Goal: Information Seeking & Learning: Find specific fact

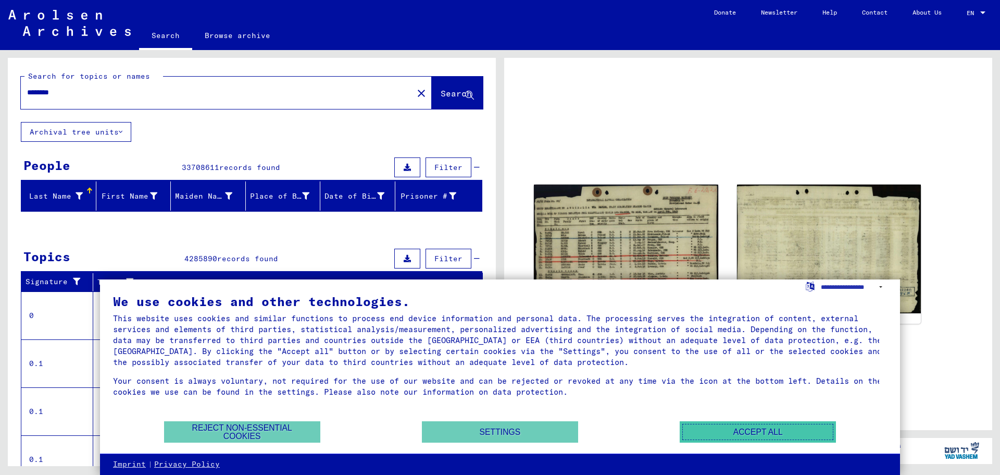
click at [717, 430] on button "Accept all" at bounding box center [758, 431] width 156 height 21
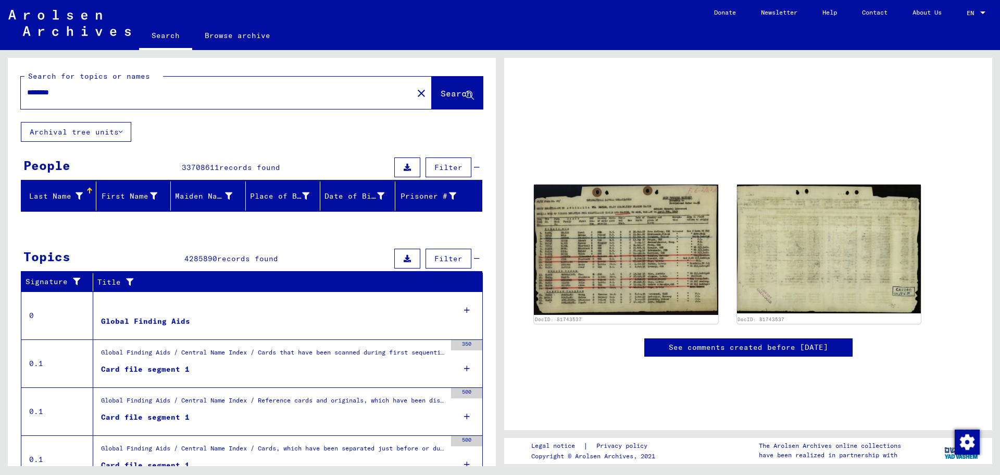
click at [126, 101] on div "********" at bounding box center [214, 92] width 386 height 23
click at [126, 96] on input "********" at bounding box center [217, 92] width 380 height 11
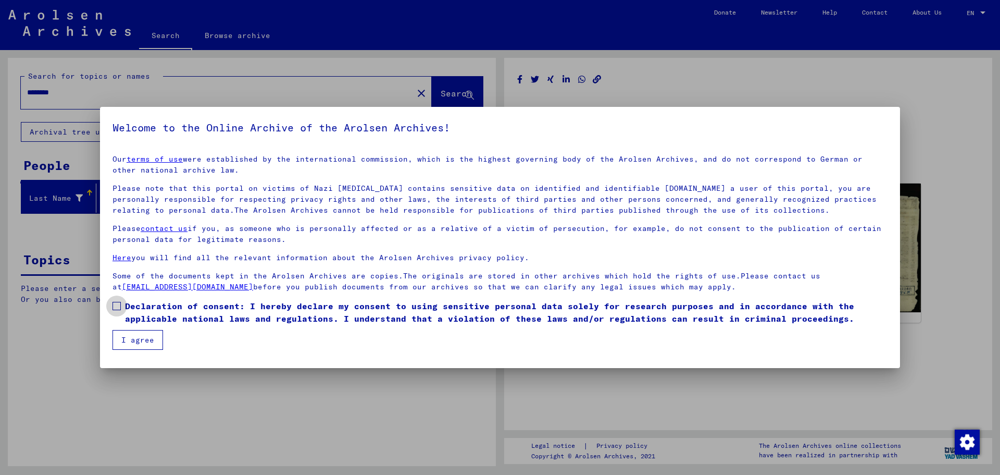
click at [120, 305] on span at bounding box center [117, 306] width 8 height 8
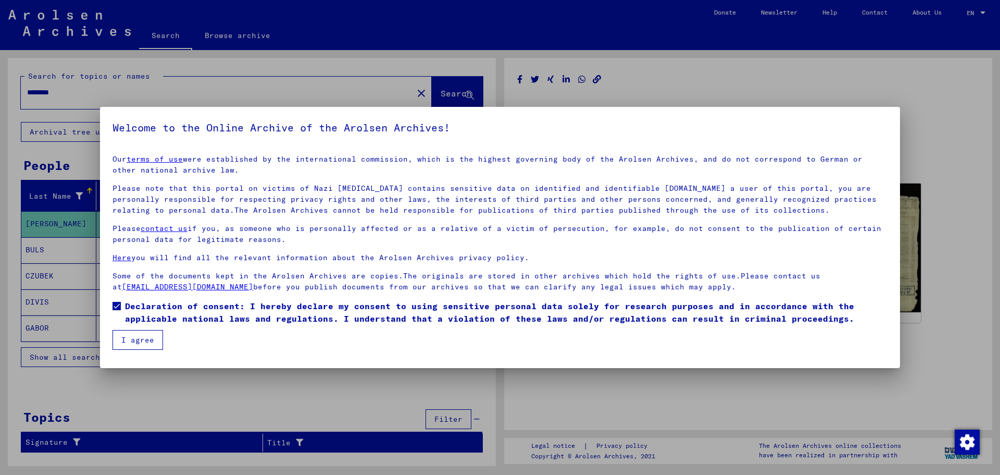
click at [139, 335] on button "I agree" at bounding box center [138, 340] width 51 height 20
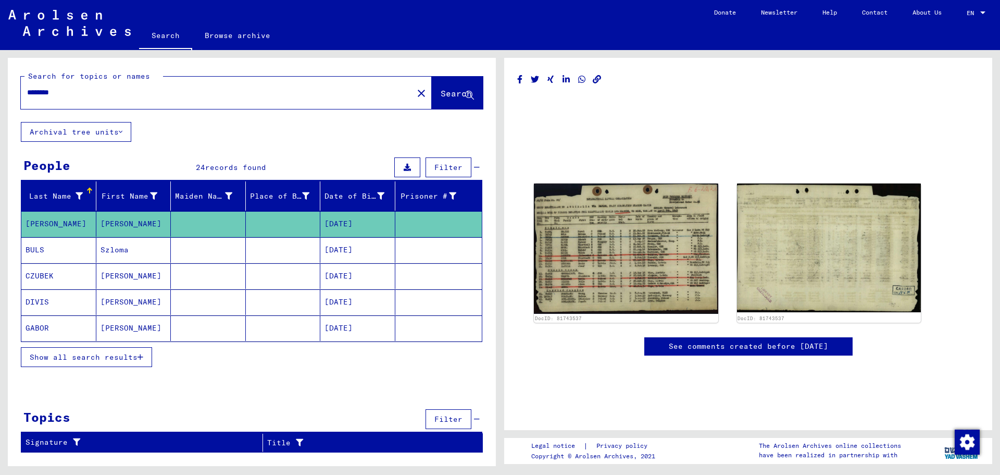
click at [120, 93] on input "********" at bounding box center [217, 92] width 380 height 11
drag, startPoint x: 86, startPoint y: 99, endPoint x: -32, endPoint y: 84, distance: 119.2
click at [0, 84] on html "Search Browse archive Donate Newsletter Help Contact About Us Search Browse arc…" at bounding box center [500, 237] width 1000 height 475
click at [114, 90] on input "********" at bounding box center [217, 92] width 380 height 11
click at [42, 90] on input "********" at bounding box center [217, 92] width 380 height 11
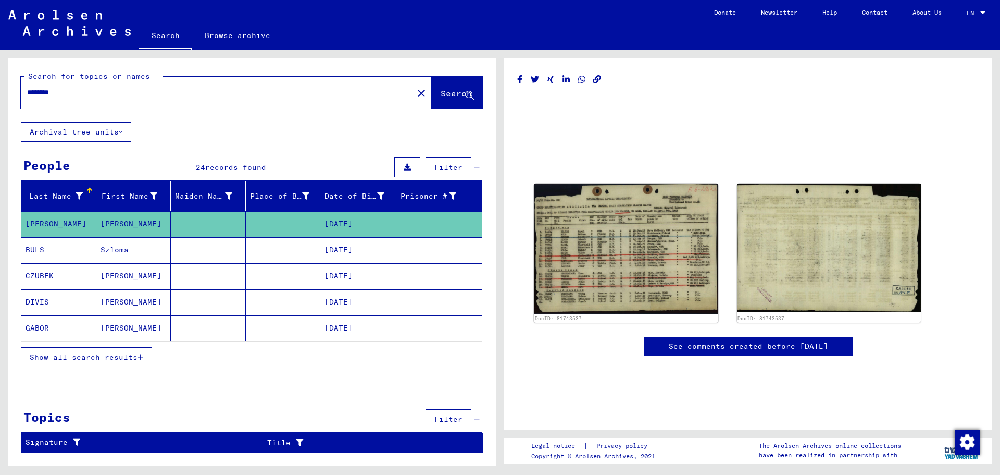
click at [42, 90] on input "********" at bounding box center [217, 92] width 380 height 11
type input "*"
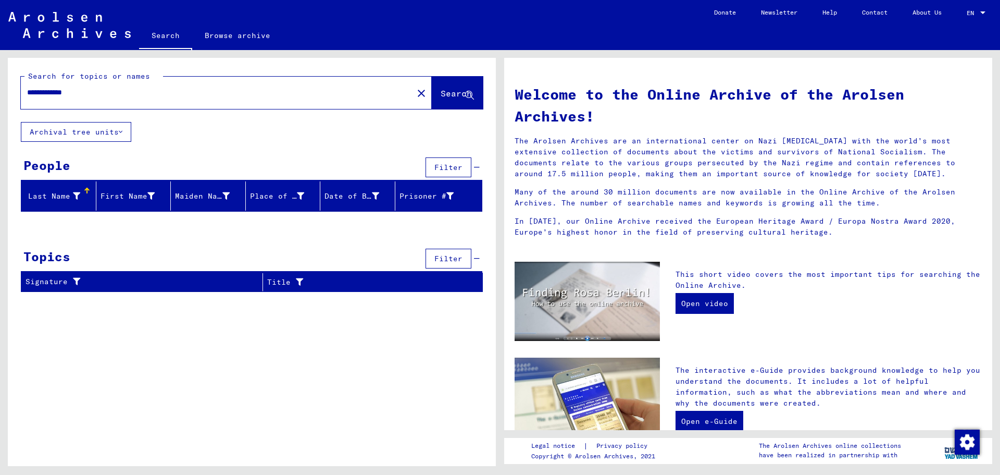
click at [81, 94] on input "**********" at bounding box center [214, 92] width 374 height 11
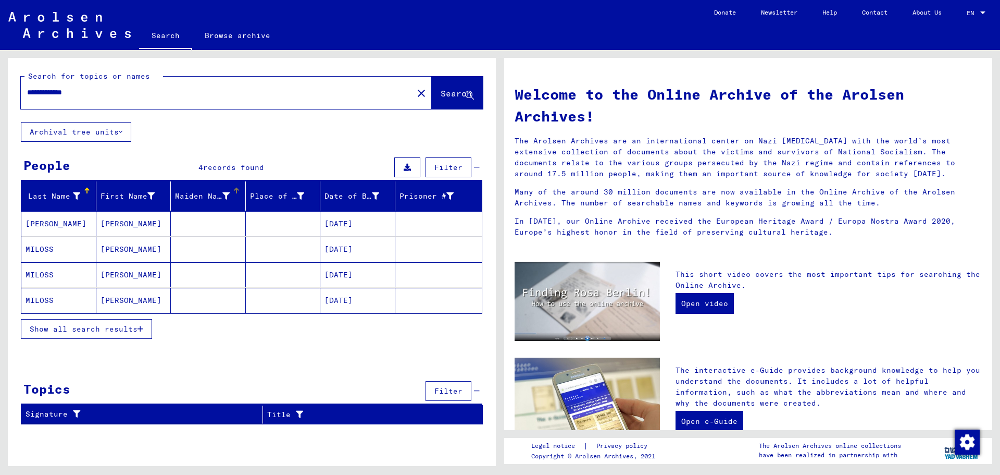
click at [181, 216] on mat-cell at bounding box center [208, 223] width 75 height 25
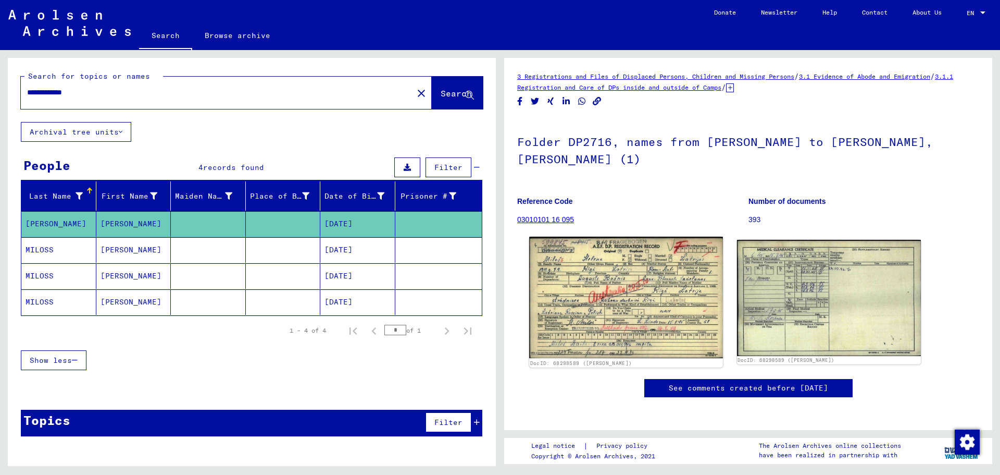
click at [659, 292] on img at bounding box center [625, 298] width 193 height 122
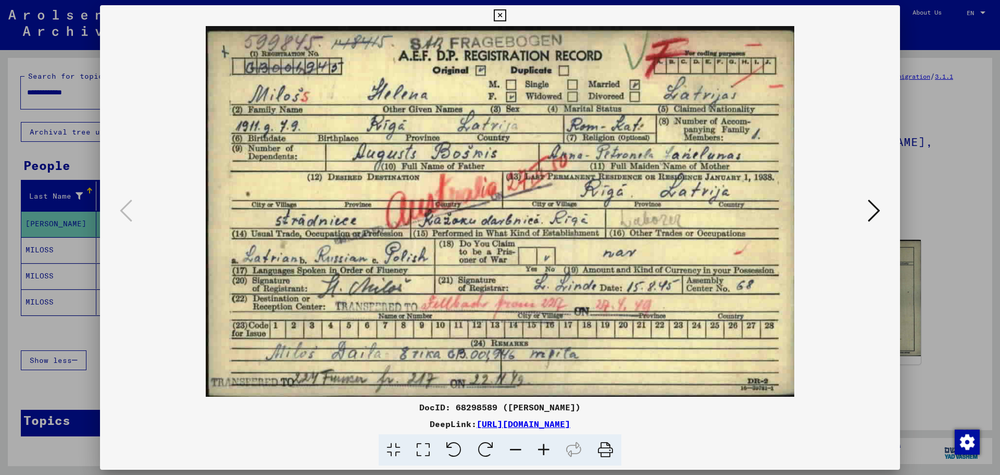
click at [862, 214] on img at bounding box center [499, 211] width 729 height 370
click at [873, 213] on icon at bounding box center [874, 210] width 13 height 25
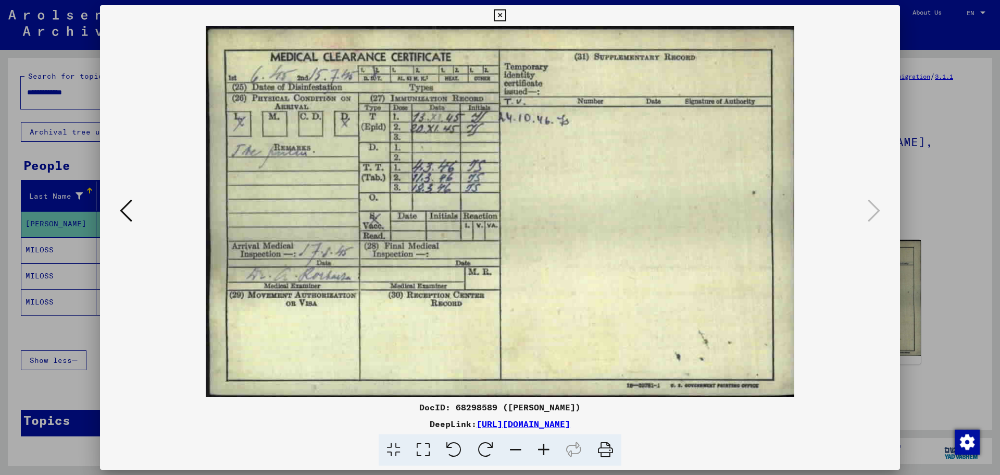
click at [906, 203] on div at bounding box center [500, 237] width 1000 height 475
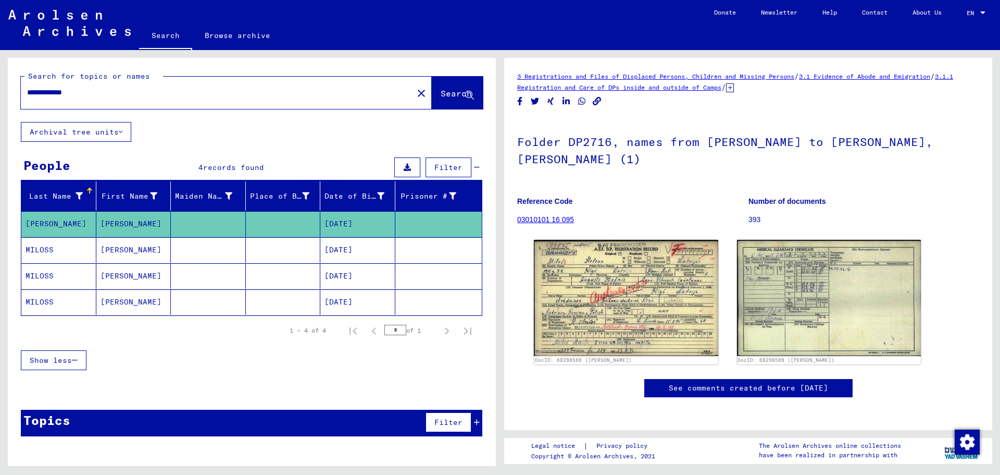
click at [255, 252] on mat-cell at bounding box center [283, 250] width 75 height 26
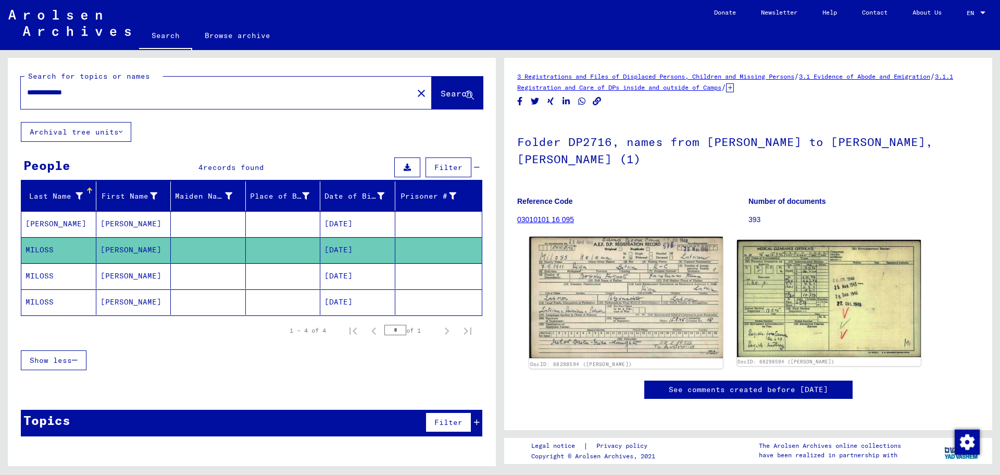
click at [578, 299] on img at bounding box center [625, 298] width 193 height 122
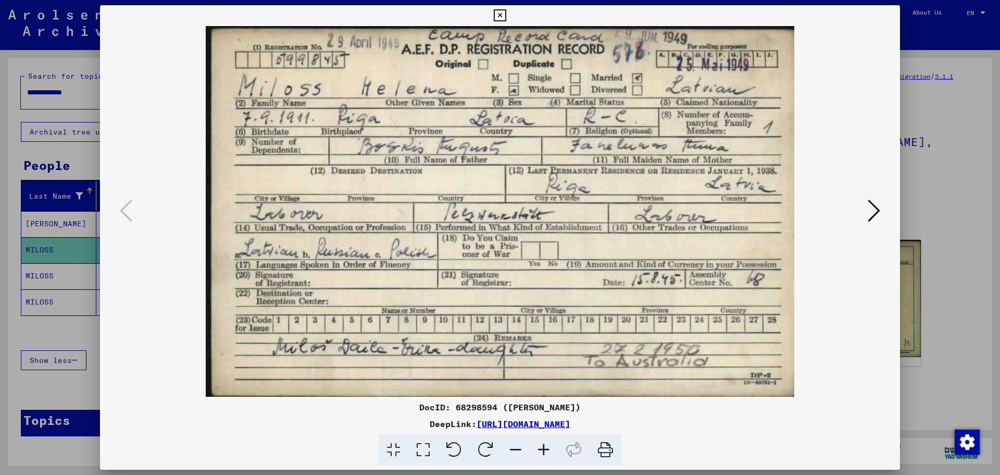
click at [893, 187] on div at bounding box center [500, 211] width 800 height 370
click at [73, 264] on div at bounding box center [500, 237] width 1000 height 475
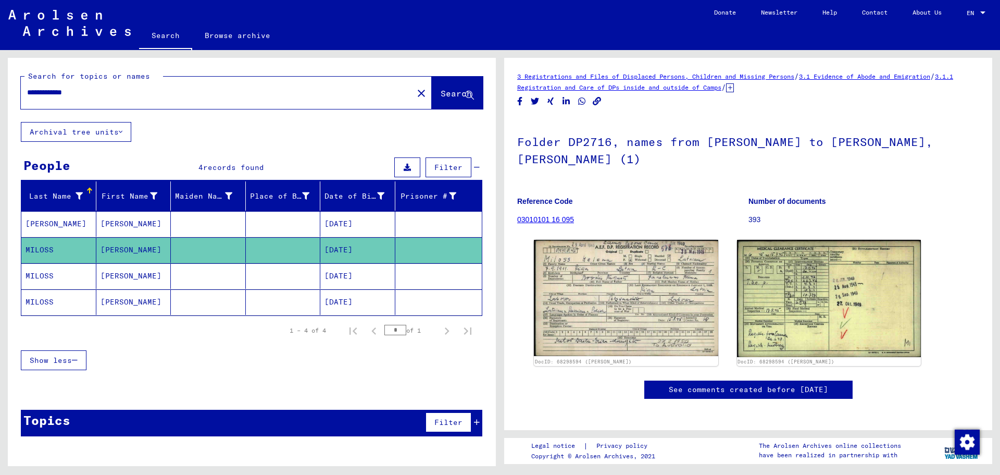
click at [75, 271] on mat-cell "MILOSS" at bounding box center [58, 276] width 75 height 26
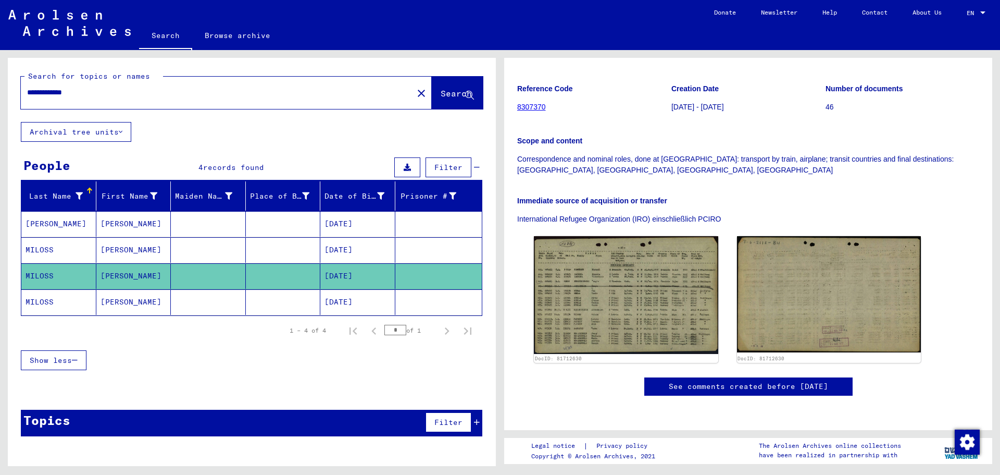
scroll to position [208, 0]
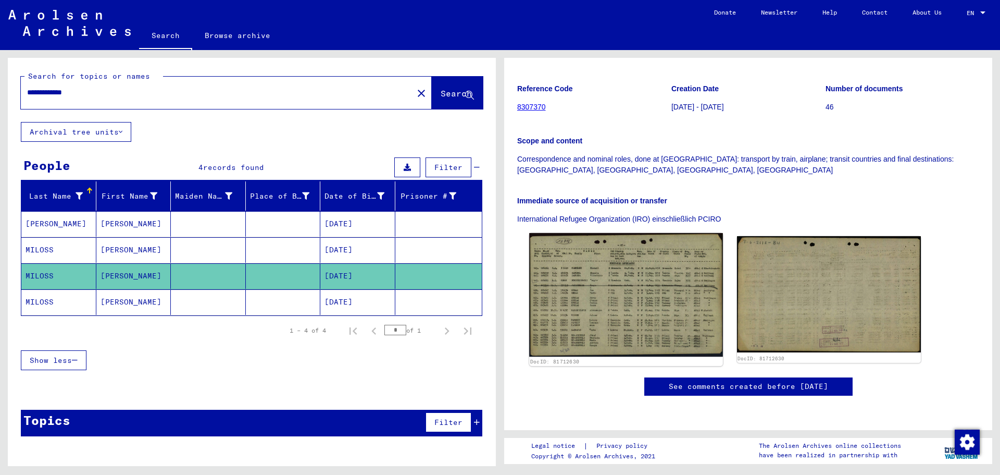
click at [610, 233] on img at bounding box center [625, 294] width 193 height 123
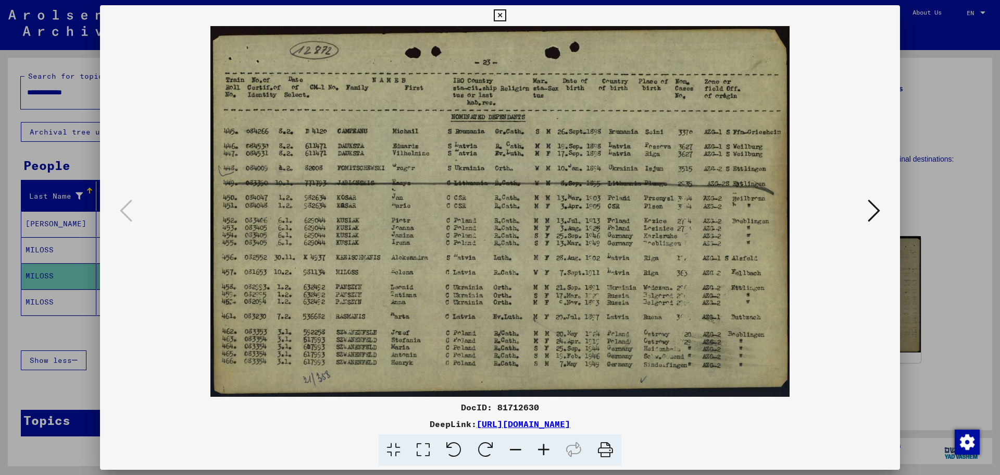
click at [932, 283] on div at bounding box center [500, 237] width 1000 height 475
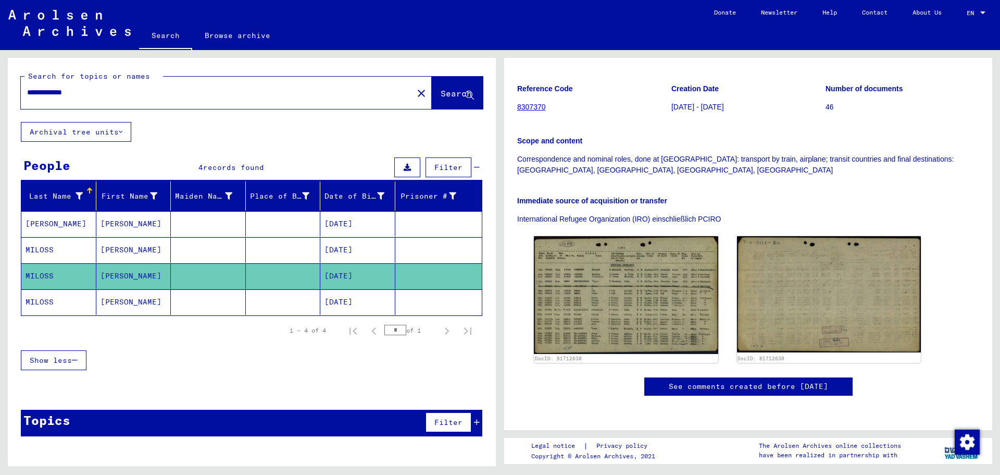
click at [159, 290] on mat-cell "[PERSON_NAME]" at bounding box center [133, 302] width 75 height 26
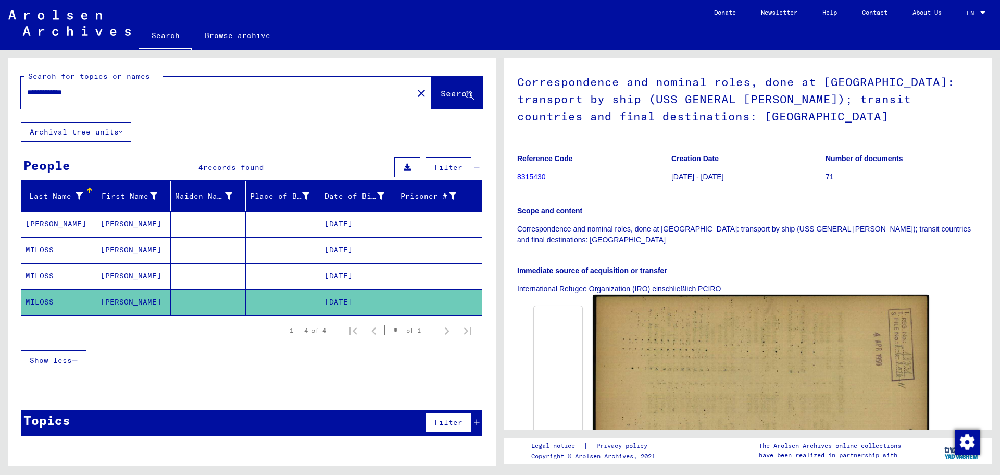
scroll to position [156, 0]
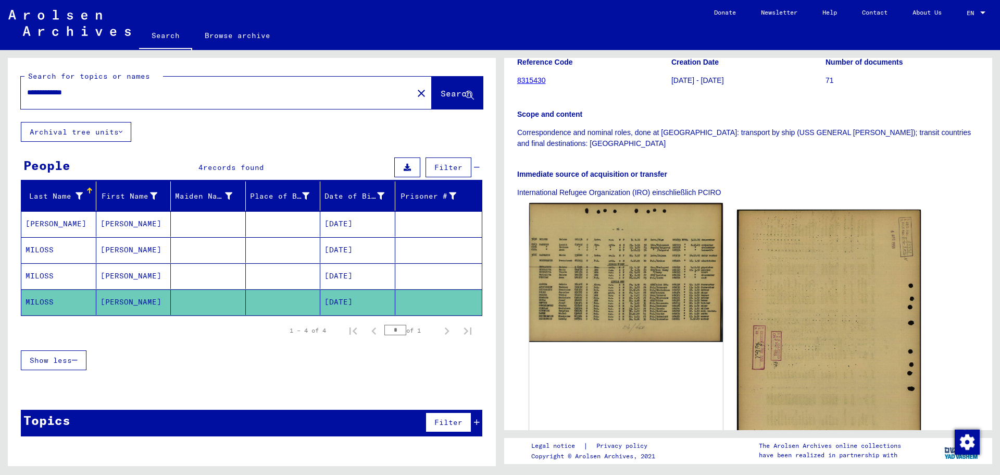
click at [642, 289] on img at bounding box center [625, 272] width 193 height 139
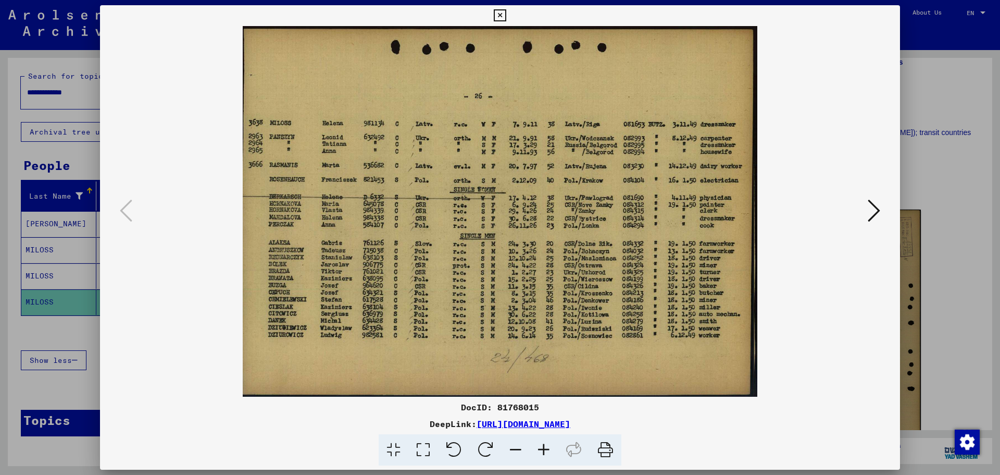
click at [978, 318] on div at bounding box center [500, 237] width 1000 height 475
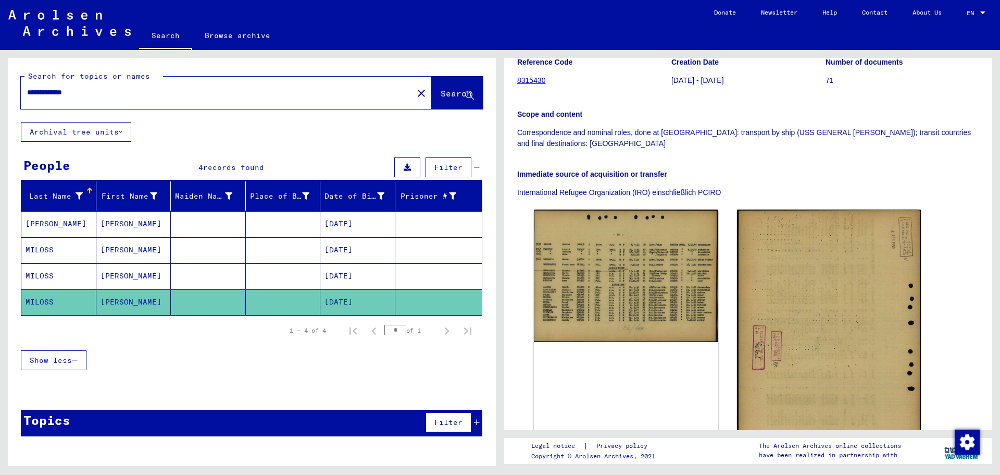
click at [204, 231] on mat-cell at bounding box center [208, 224] width 75 height 26
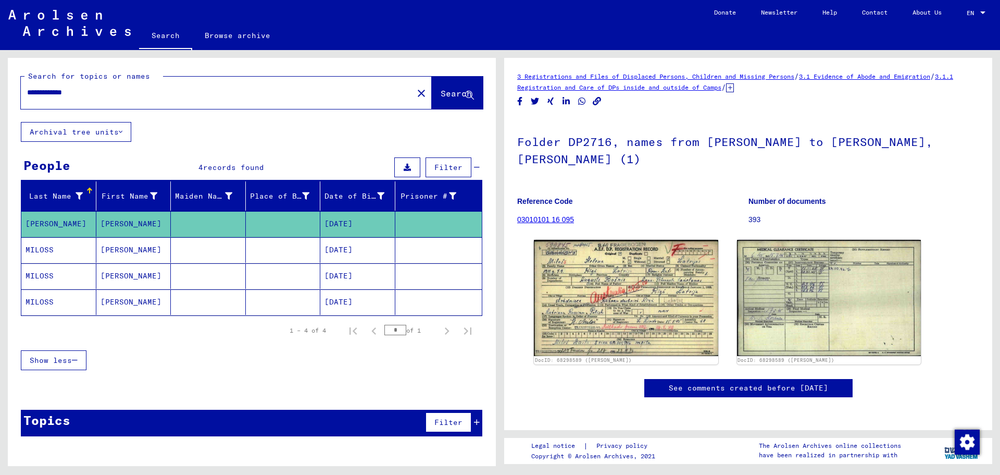
click at [203, 249] on mat-cell at bounding box center [208, 250] width 75 height 26
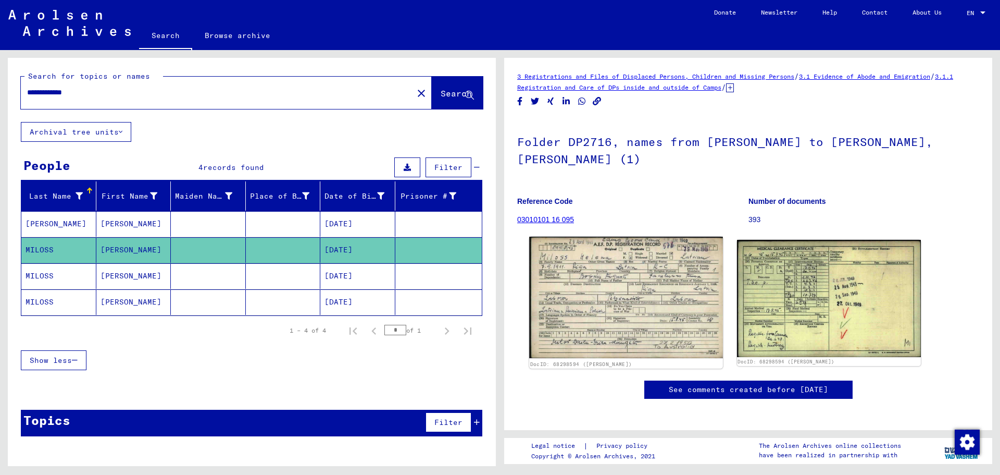
click at [603, 284] on img at bounding box center [625, 298] width 193 height 122
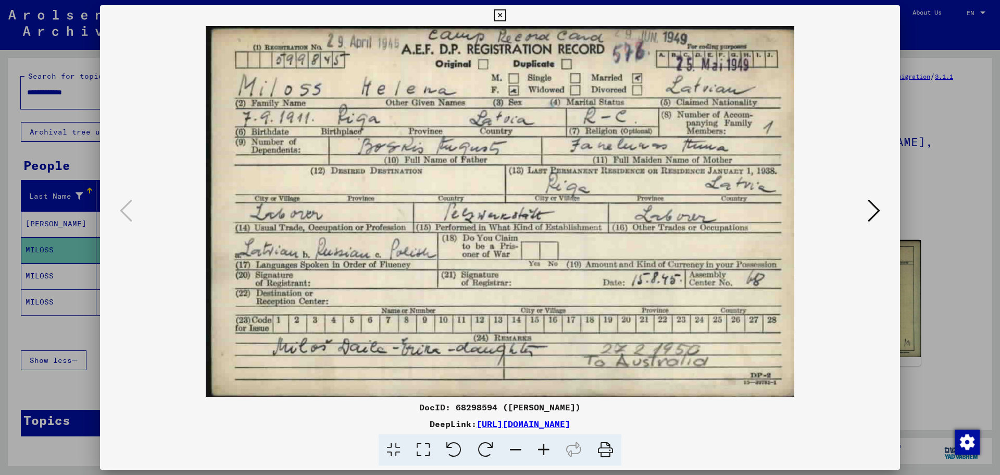
click at [66, 147] on div at bounding box center [500, 237] width 1000 height 475
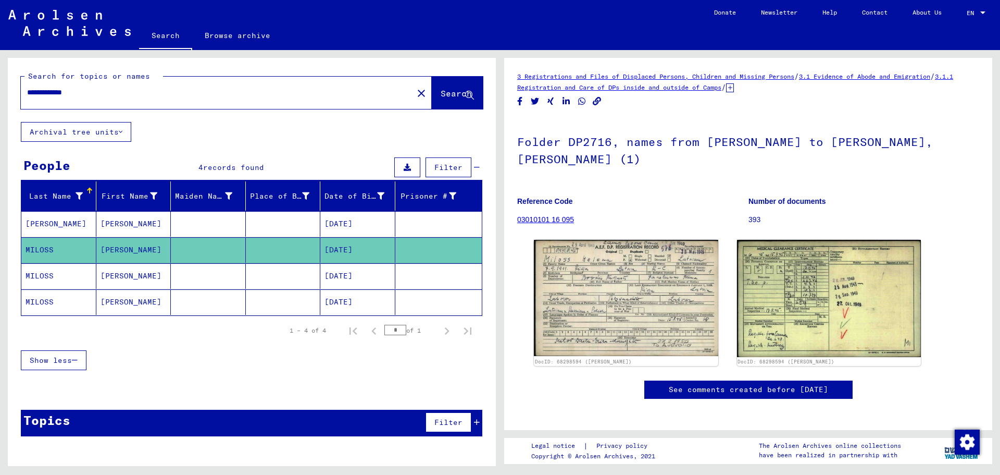
click at [130, 221] on mat-cell "[PERSON_NAME]" at bounding box center [133, 224] width 75 height 26
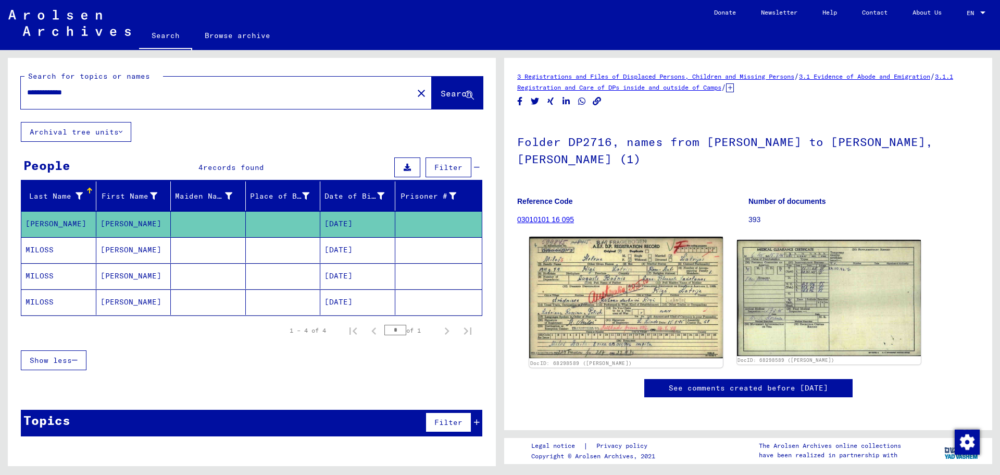
click at [576, 264] on img at bounding box center [625, 298] width 193 height 122
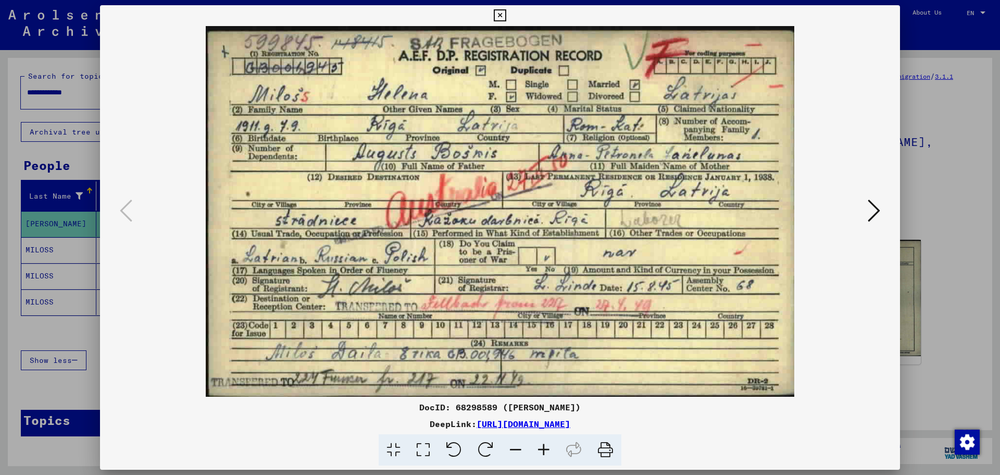
click at [937, 159] on div at bounding box center [500, 237] width 1000 height 475
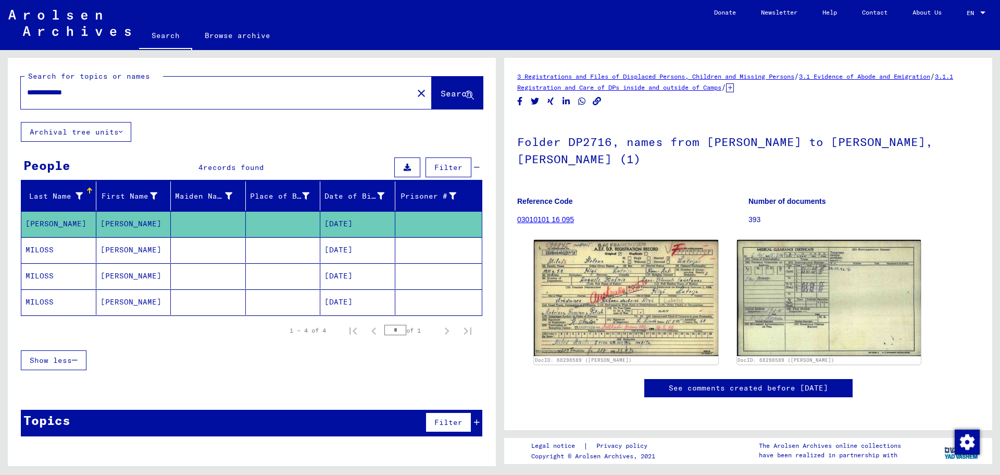
click at [44, 91] on input "**********" at bounding box center [217, 92] width 380 height 11
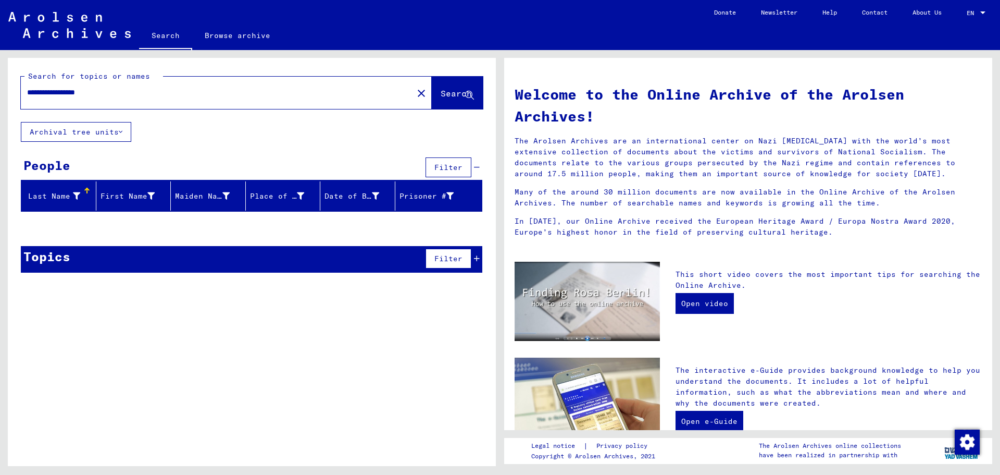
click at [46, 90] on input "**********" at bounding box center [214, 92] width 374 height 11
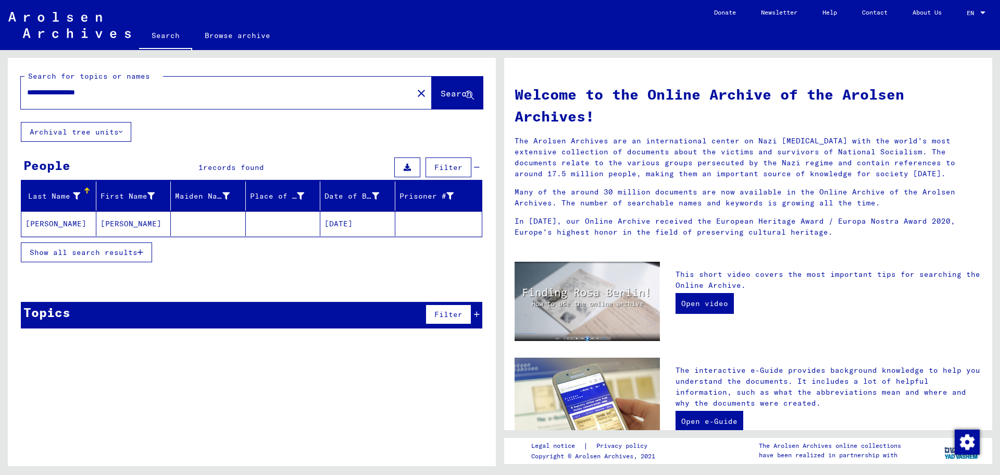
click at [170, 230] on mat-cell "[PERSON_NAME]" at bounding box center [133, 223] width 75 height 25
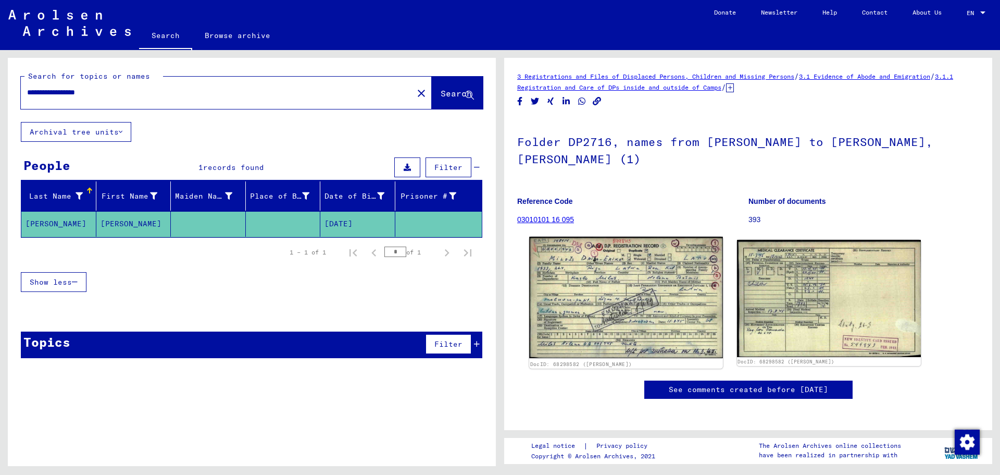
click at [651, 281] on img at bounding box center [625, 298] width 193 height 122
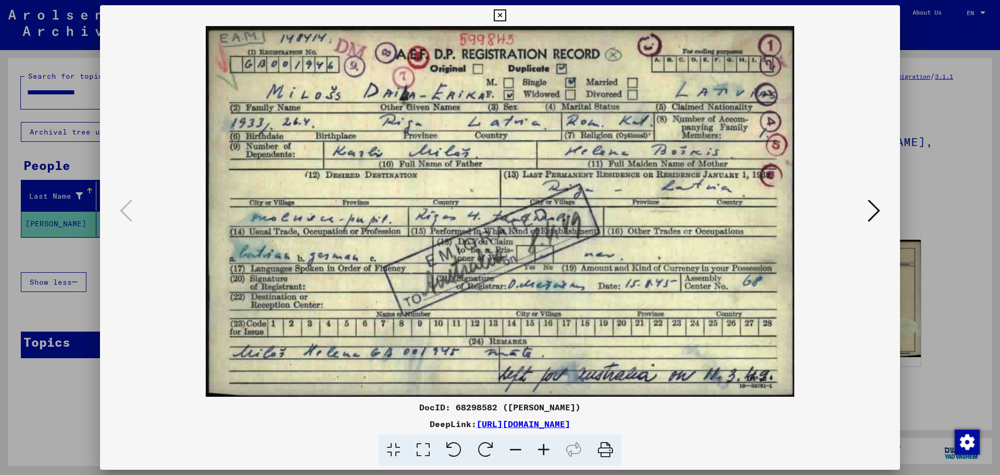
click at [952, 206] on div at bounding box center [500, 237] width 1000 height 475
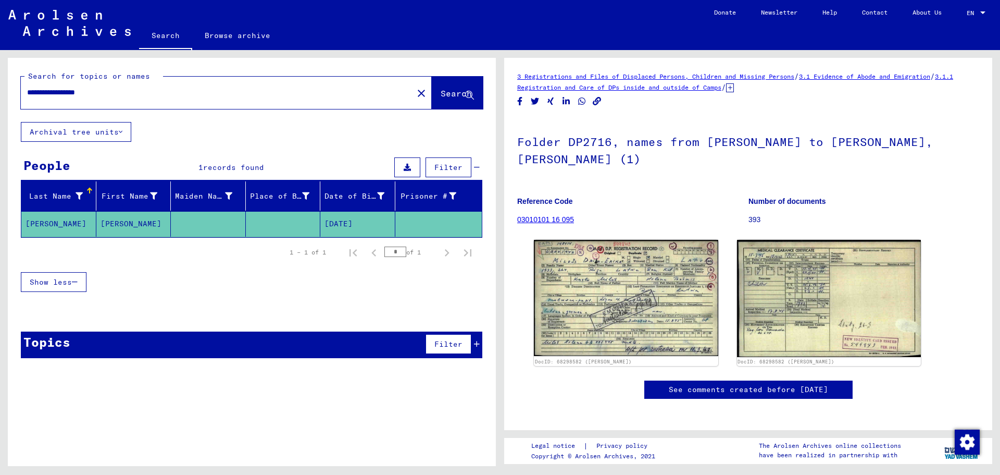
click at [71, 94] on input "**********" at bounding box center [217, 92] width 380 height 11
type input "**********"
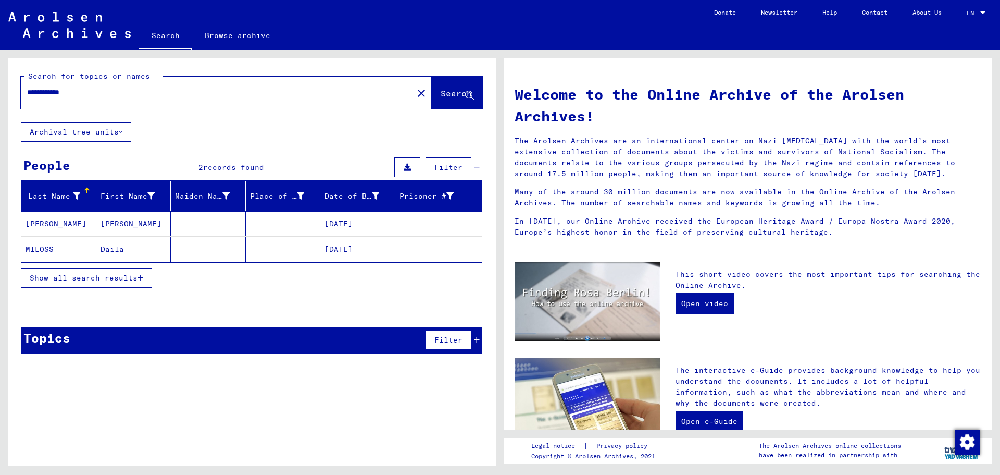
click at [227, 246] on mat-cell at bounding box center [208, 249] width 75 height 25
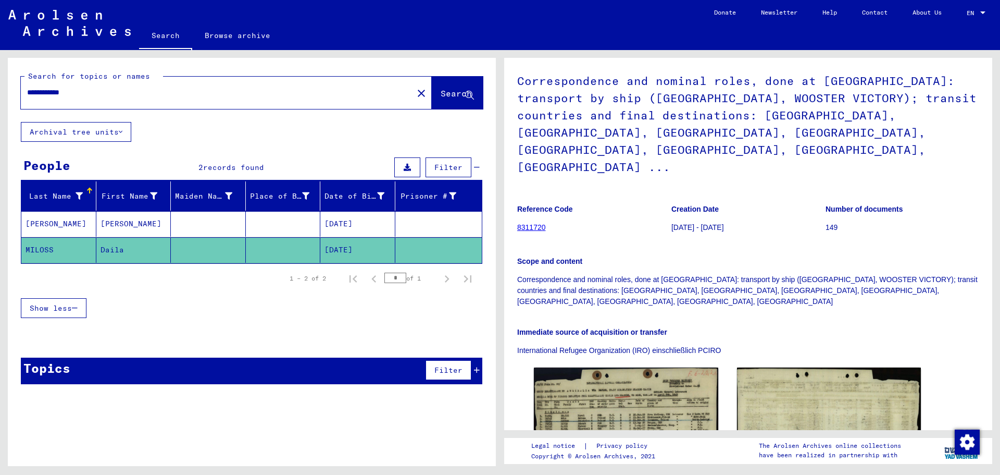
scroll to position [156, 0]
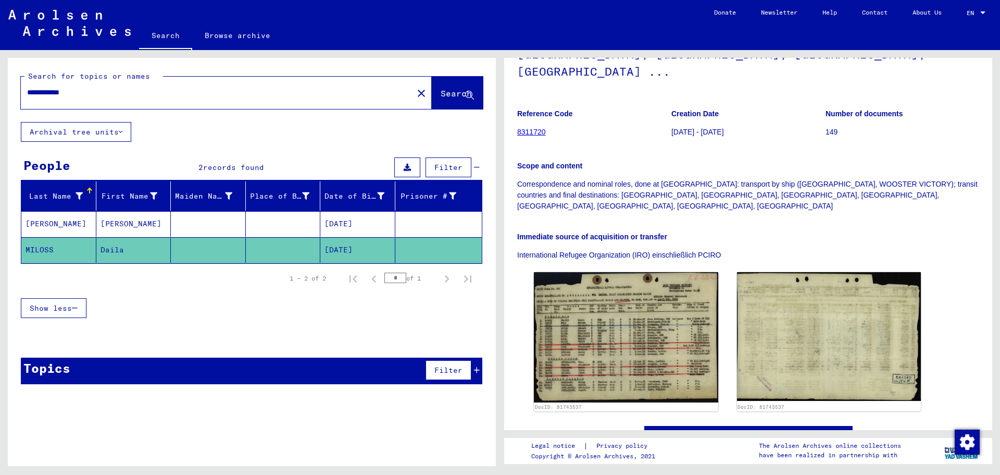
click at [295, 227] on mat-cell at bounding box center [283, 224] width 75 height 26
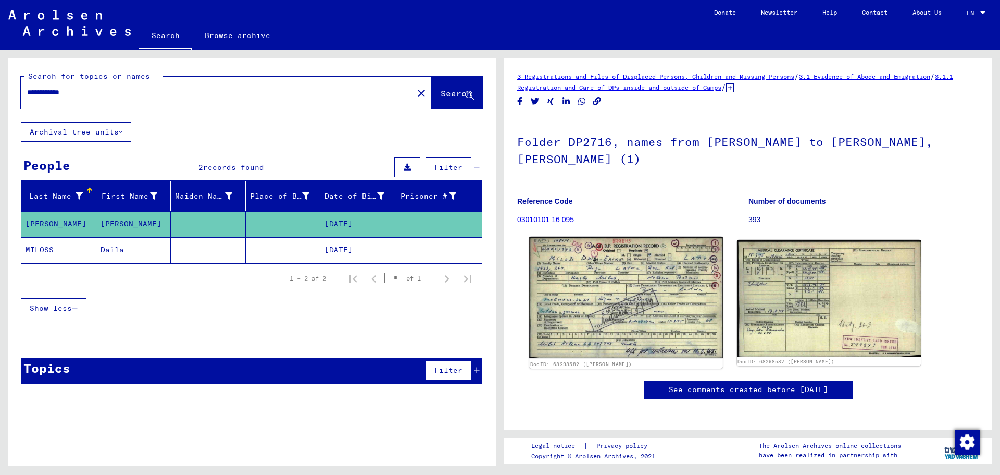
click at [606, 319] on img at bounding box center [625, 298] width 193 height 122
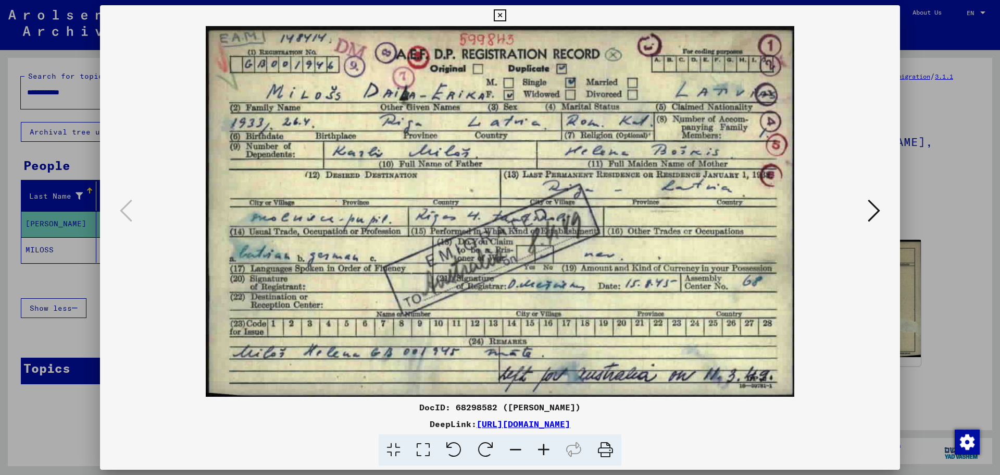
click at [942, 360] on div at bounding box center [500, 237] width 1000 height 475
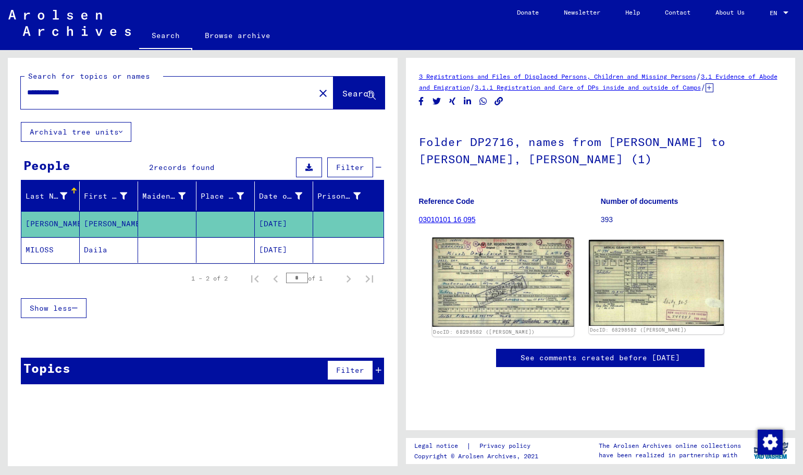
click at [527, 259] on img at bounding box center [503, 282] width 142 height 89
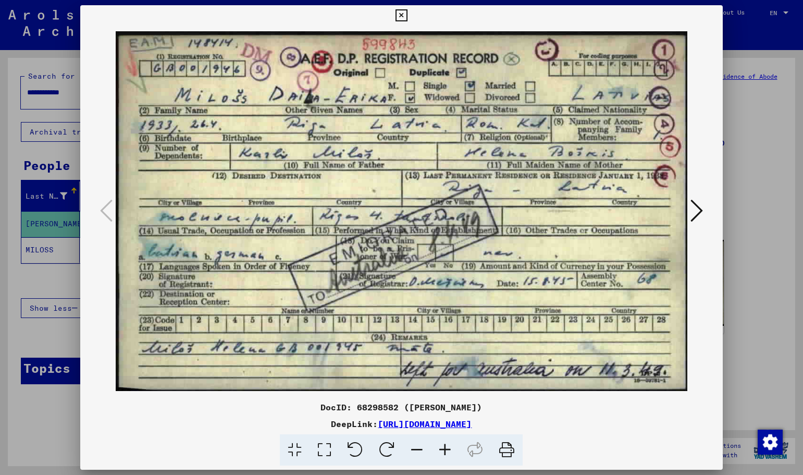
click at [764, 288] on div at bounding box center [401, 237] width 803 height 475
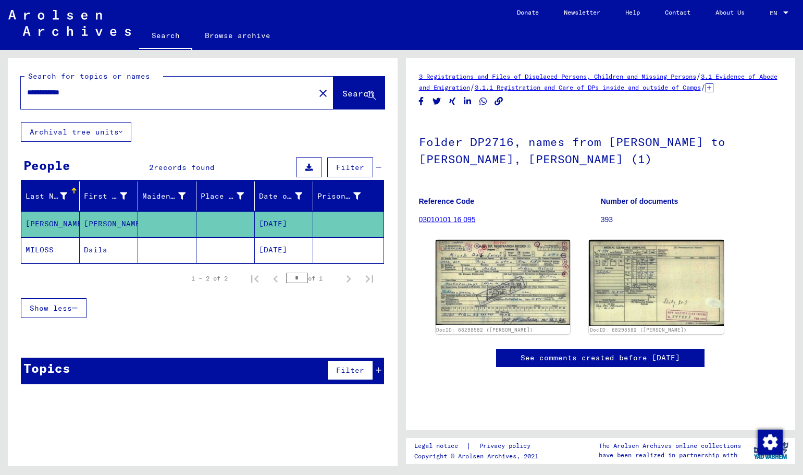
click at [175, 251] on mat-cell at bounding box center [167, 250] width 58 height 26
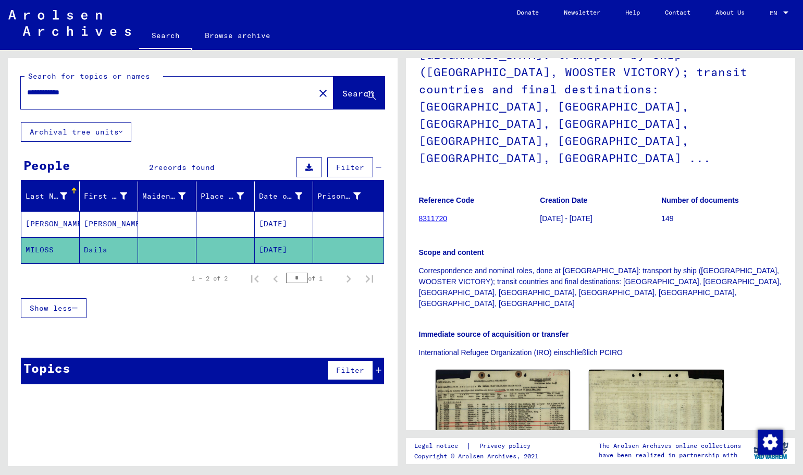
click at [211, 220] on mat-cell at bounding box center [225, 224] width 58 height 26
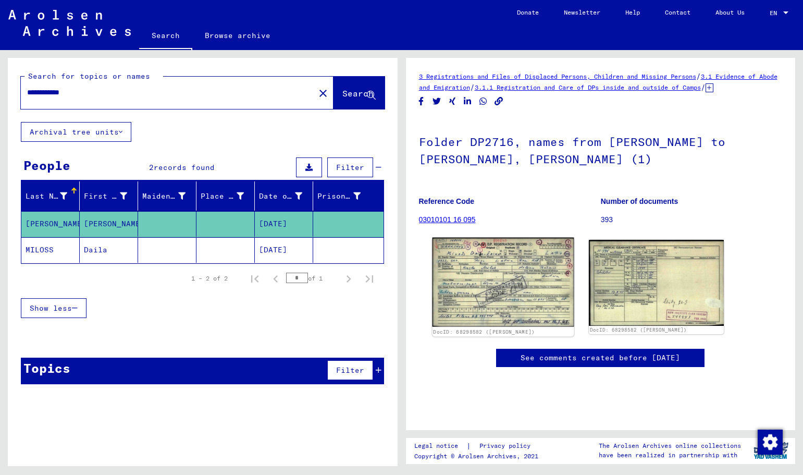
click at [497, 290] on img at bounding box center [503, 282] width 142 height 89
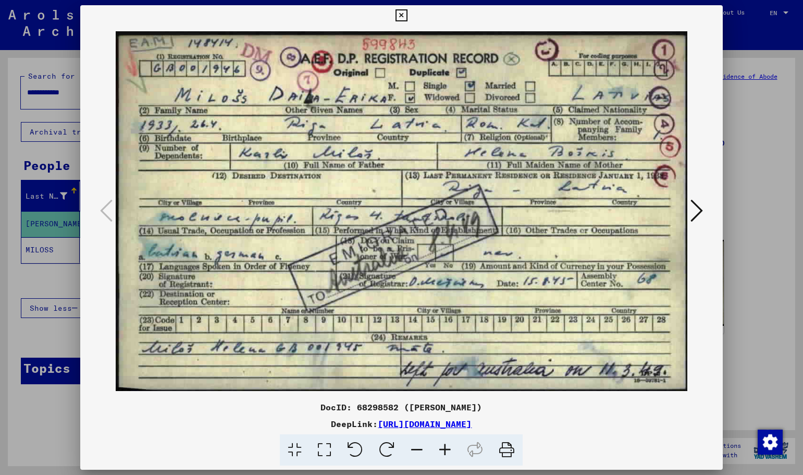
click at [752, 250] on div at bounding box center [401, 237] width 803 height 475
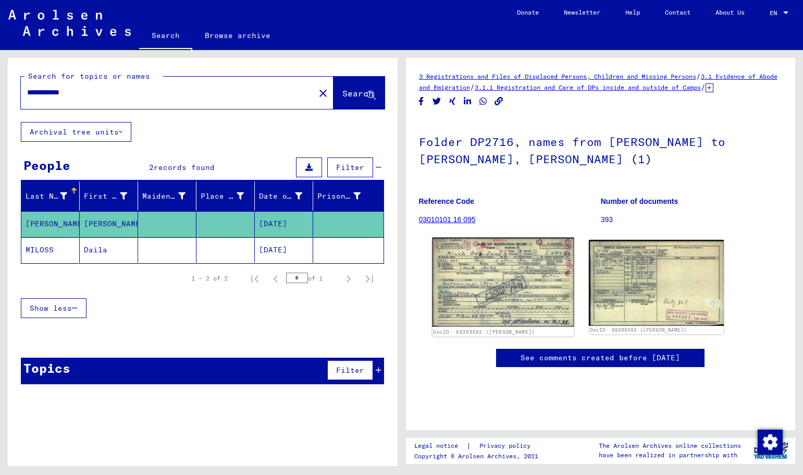
click at [500, 311] on img at bounding box center [503, 282] width 142 height 89
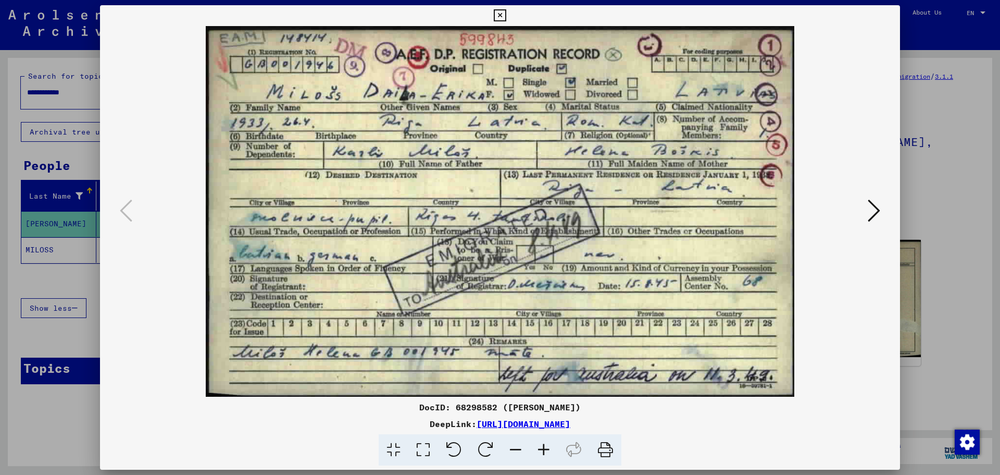
click at [885, 119] on div at bounding box center [500, 211] width 800 height 370
